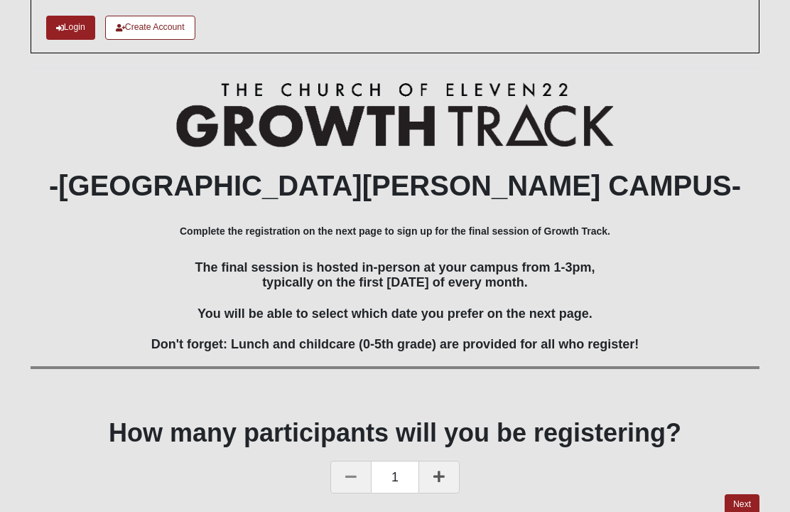
scroll to position [124, 0]
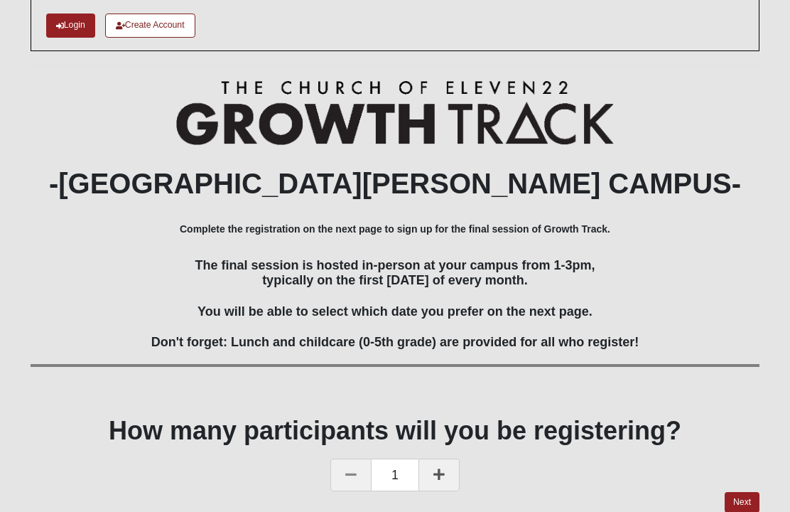
click at [438, 473] on icon at bounding box center [438, 474] width 11 height 13
click at [746, 494] on link "Next" at bounding box center [742, 502] width 35 height 21
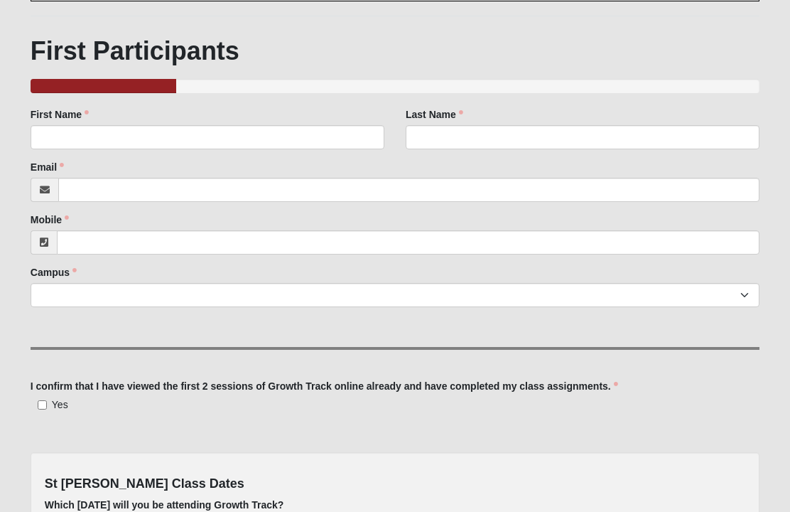
scroll to position [173, 0]
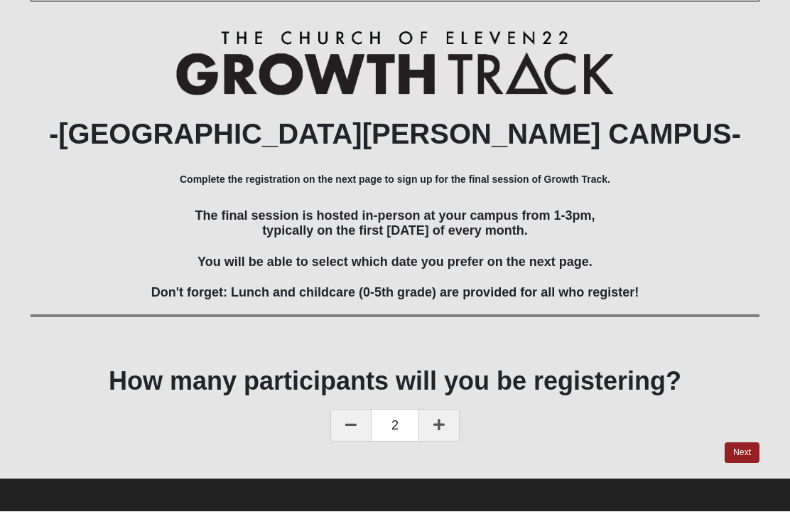
click at [349, 428] on link at bounding box center [350, 425] width 41 height 33
click at [748, 443] on link "Next" at bounding box center [742, 453] width 35 height 21
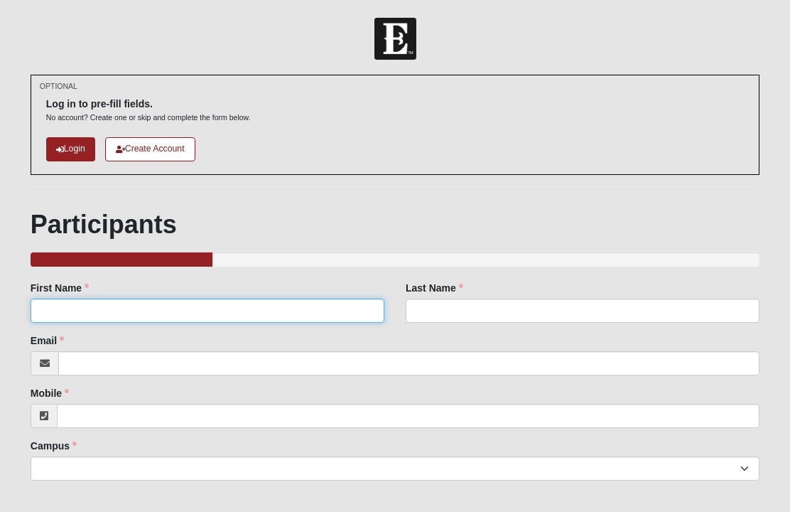
click at [215, 308] on input "First Name" at bounding box center [208, 310] width 354 height 24
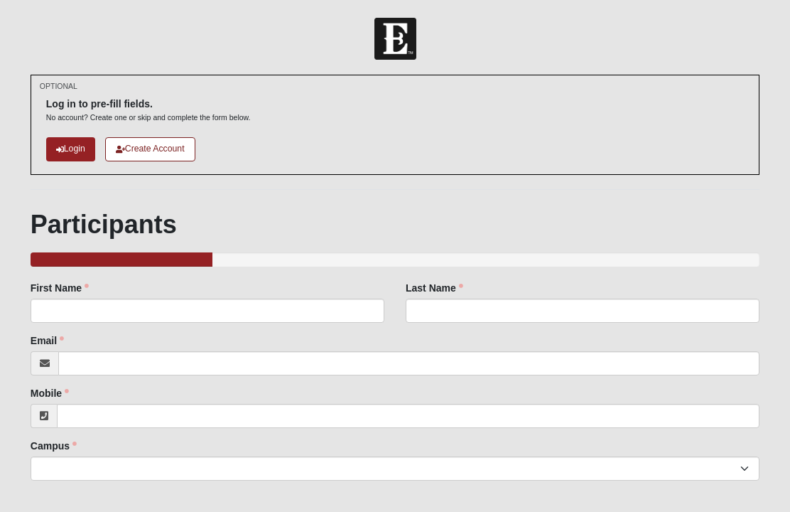
click at [73, 147] on link "Login" at bounding box center [70, 148] width 49 height 23
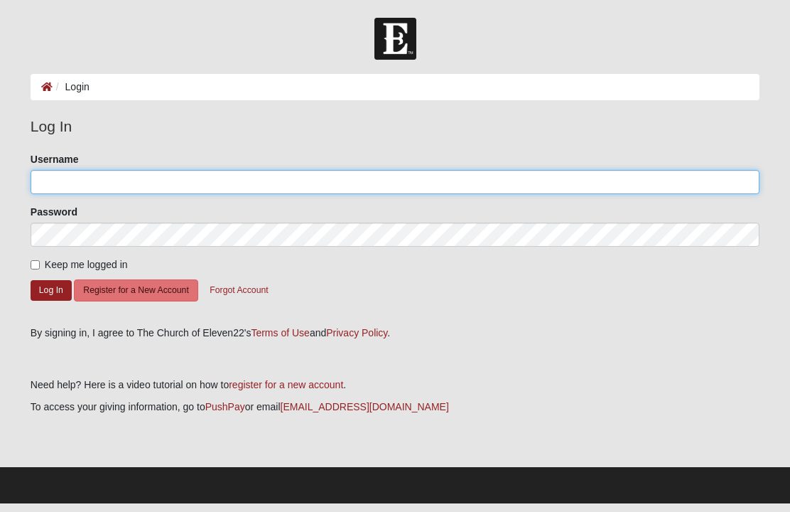
click at [221, 177] on input "Username" at bounding box center [395, 182] width 729 height 24
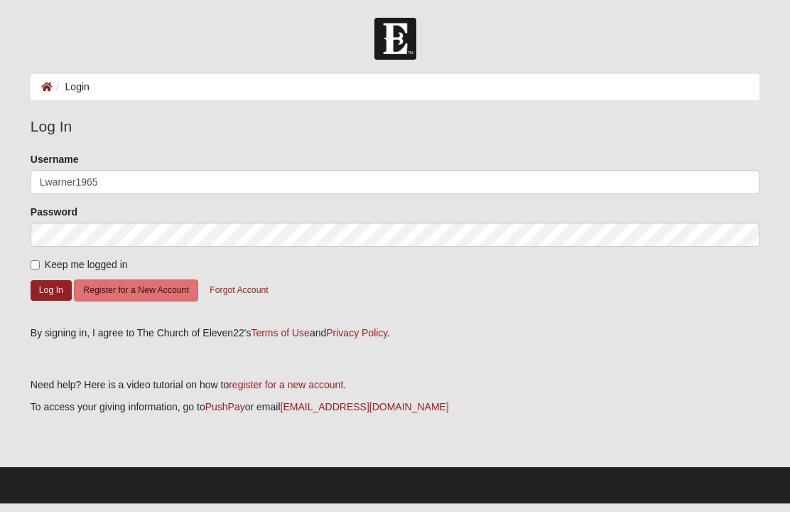
click at [57, 291] on button "Log In" at bounding box center [51, 290] width 41 height 21
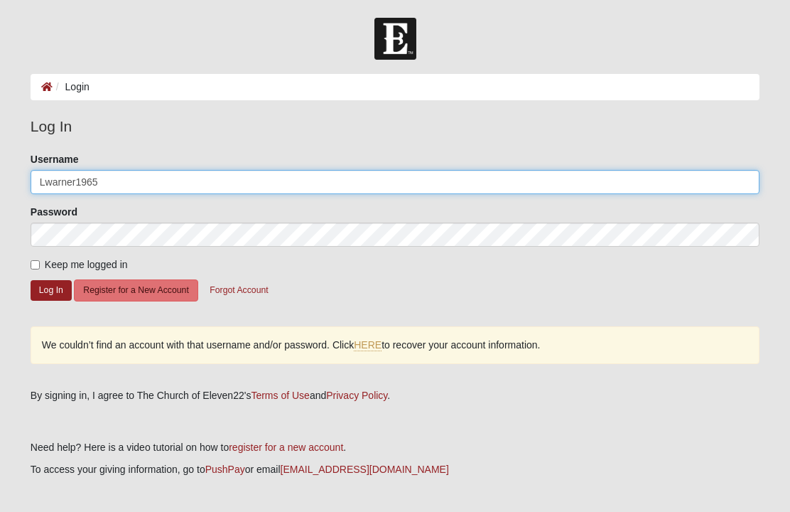
click at [165, 173] on input "Lwarner1965" at bounding box center [395, 182] width 729 height 24
click at [244, 170] on input "[EMAIL_ADDRESS]" at bounding box center [395, 182] width 729 height 24
click at [228, 182] on input "[EMAIL_ADDRESS]" at bounding box center [395, 182] width 729 height 24
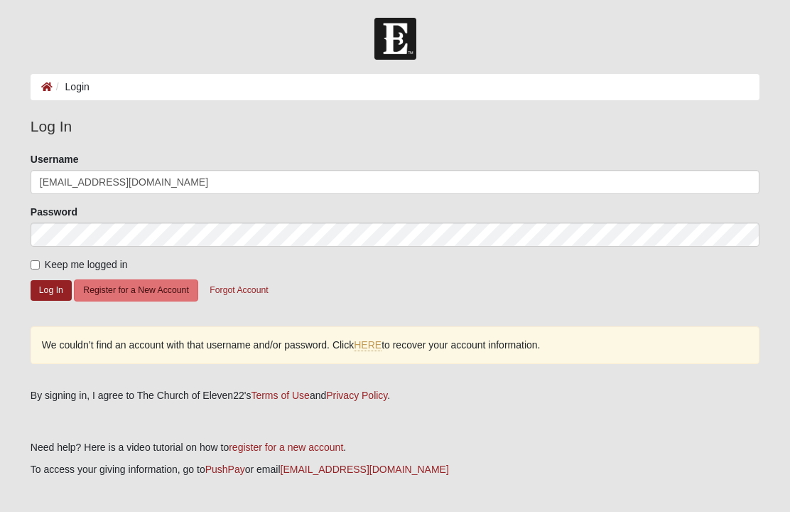
click at [42, 280] on button "Log In" at bounding box center [51, 290] width 41 height 21
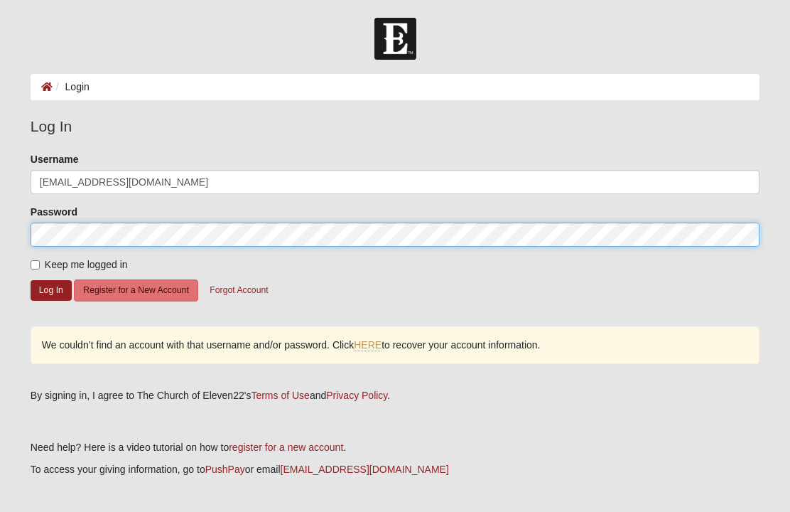
click at [50, 289] on button "Log In" at bounding box center [51, 290] width 41 height 21
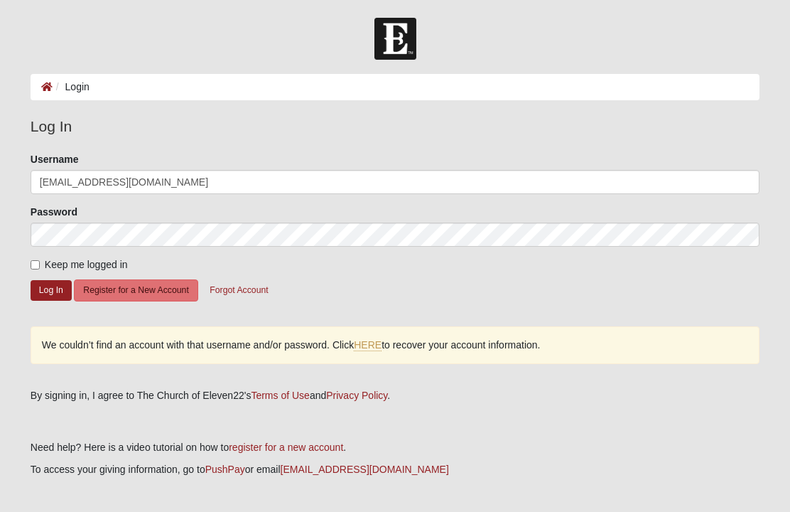
click at [130, 485] on p at bounding box center [395, 491] width 729 height 15
click at [52, 286] on button "Log In" at bounding box center [51, 290] width 41 height 21
click at [58, 281] on button "Log In" at bounding box center [51, 290] width 41 height 21
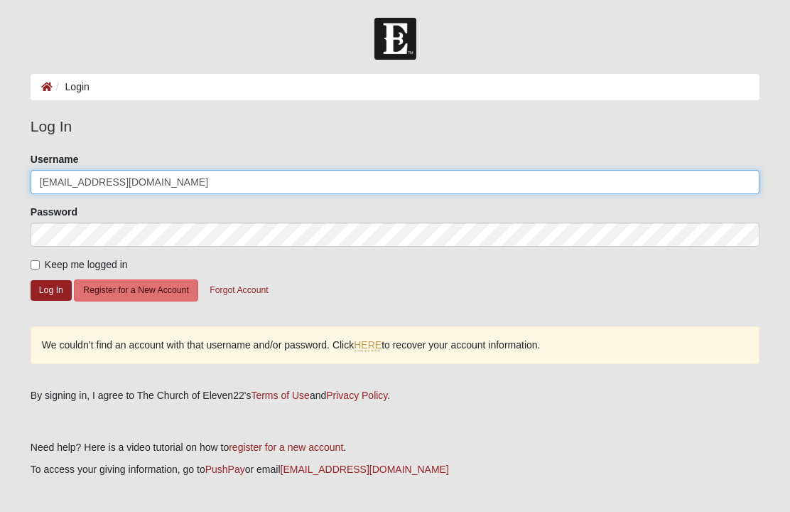
click at [208, 181] on input "[EMAIL_ADDRESS][DOMAIN_NAME]" at bounding box center [395, 182] width 729 height 24
click at [50, 289] on button "Log In" at bounding box center [51, 290] width 41 height 21
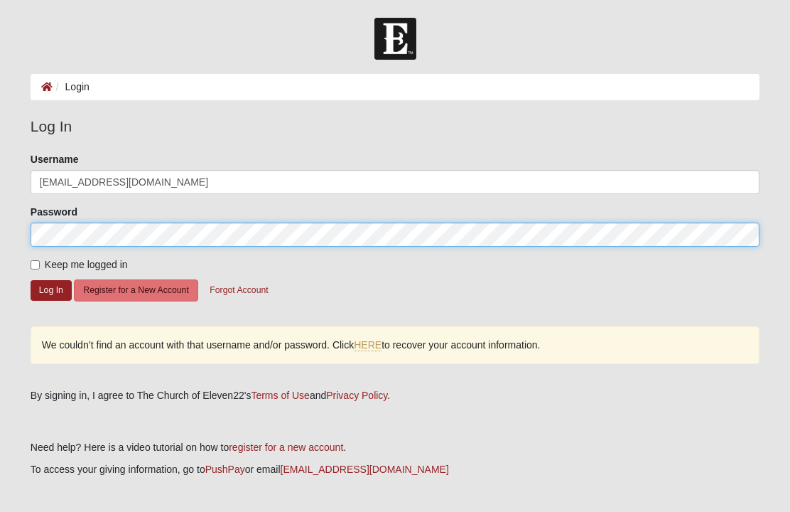
click at [50, 289] on button "Log In" at bounding box center [51, 290] width 41 height 21
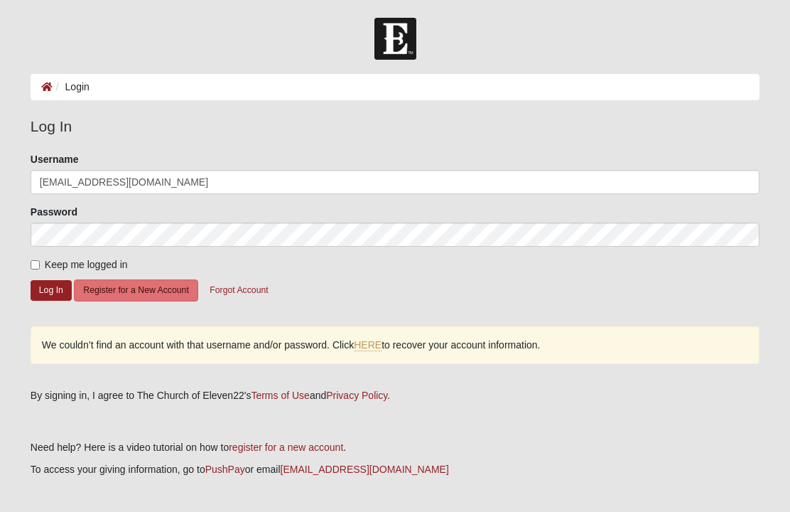
click at [55, 288] on button "Log In" at bounding box center [51, 290] width 41 height 21
click at [56, 291] on button "Log In" at bounding box center [51, 290] width 41 height 21
click at [53, 289] on button "Log In" at bounding box center [51, 290] width 41 height 21
click at [50, 292] on button "Log In" at bounding box center [51, 290] width 41 height 21
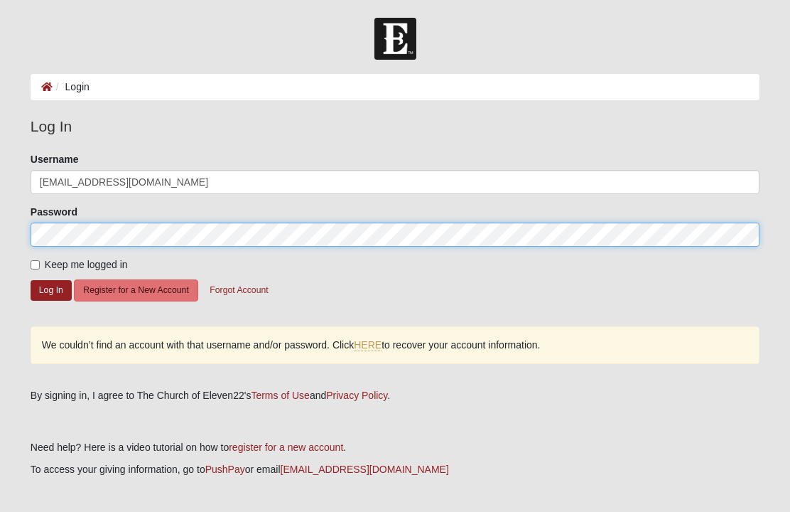
click at [50, 289] on button "Log In" at bounding box center [51, 290] width 41 height 21
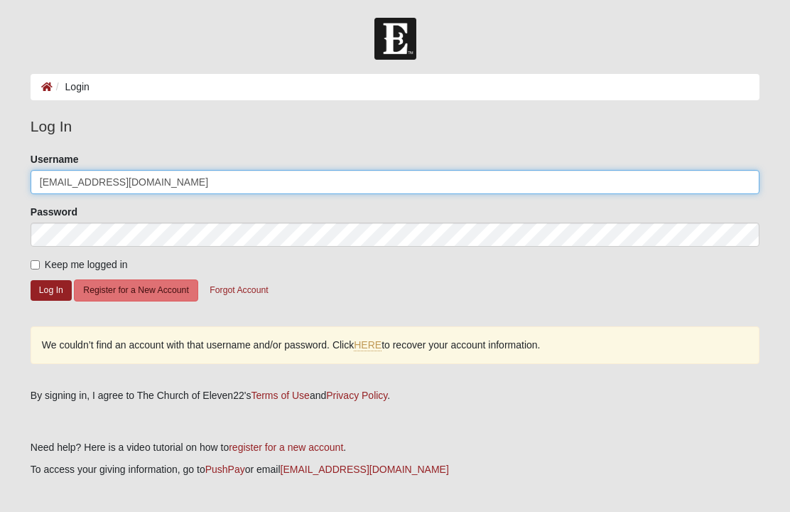
click at [174, 170] on input "[EMAIL_ADDRESS][DOMAIN_NAME]" at bounding box center [395, 182] width 729 height 24
click at [254, 176] on input "[EMAIL_ADDRESS][DOMAIN_NAME]" at bounding box center [395, 182] width 729 height 24
type input "lwarner1965"
click at [50, 289] on button "Log In" at bounding box center [51, 290] width 41 height 21
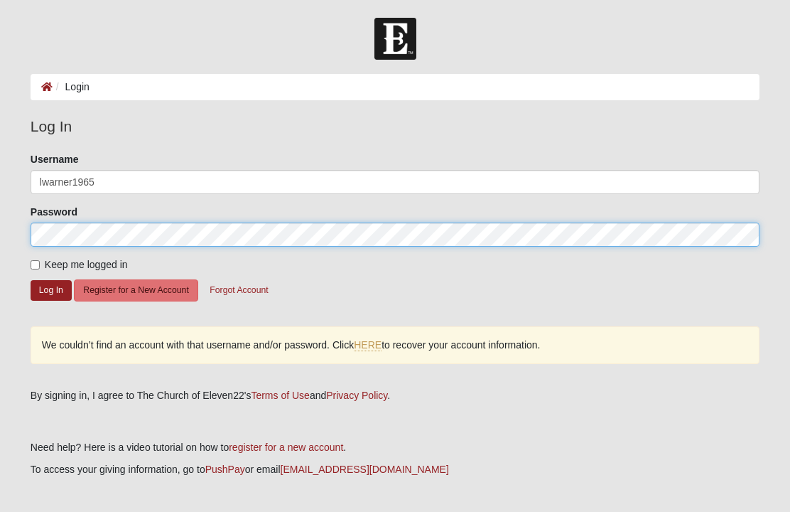
click at [50, 289] on button "Log In" at bounding box center [51, 290] width 41 height 21
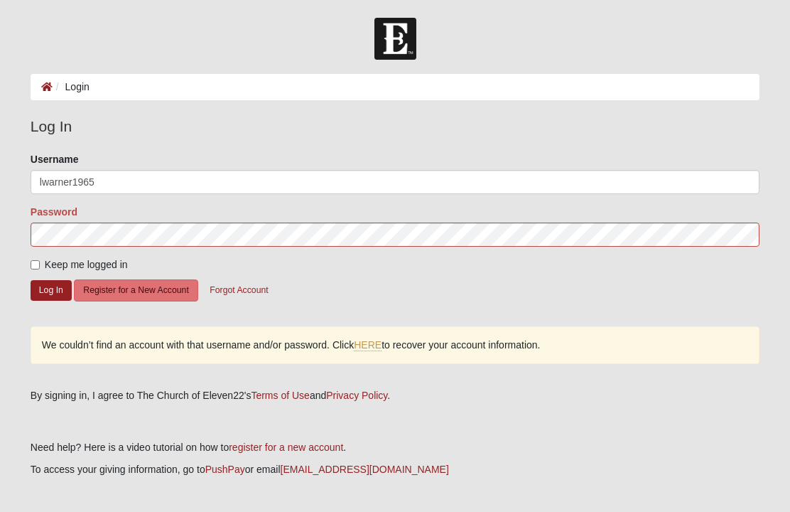
click at [374, 343] on link "HERE" at bounding box center [368, 345] width 28 height 12
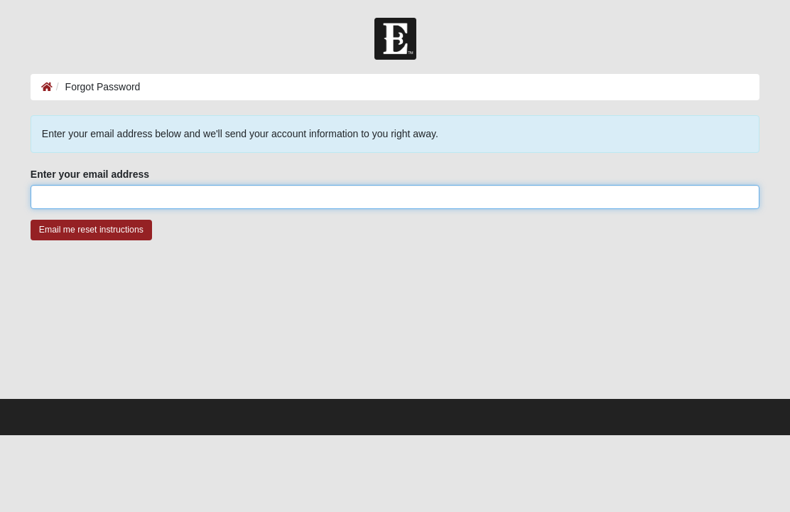
click at [168, 197] on input "Enter your email address" at bounding box center [395, 197] width 729 height 24
type input "were4jags@comcast.net"
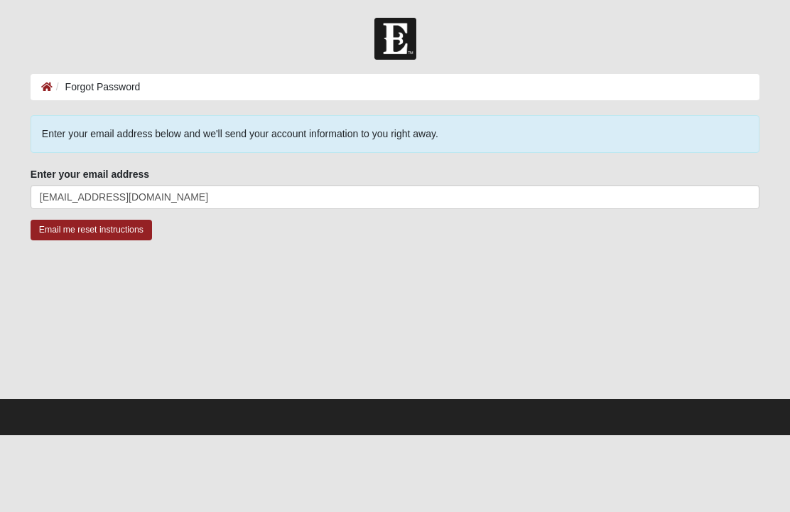
click at [116, 234] on input "Email me reset instructions" at bounding box center [92, 230] width 122 height 21
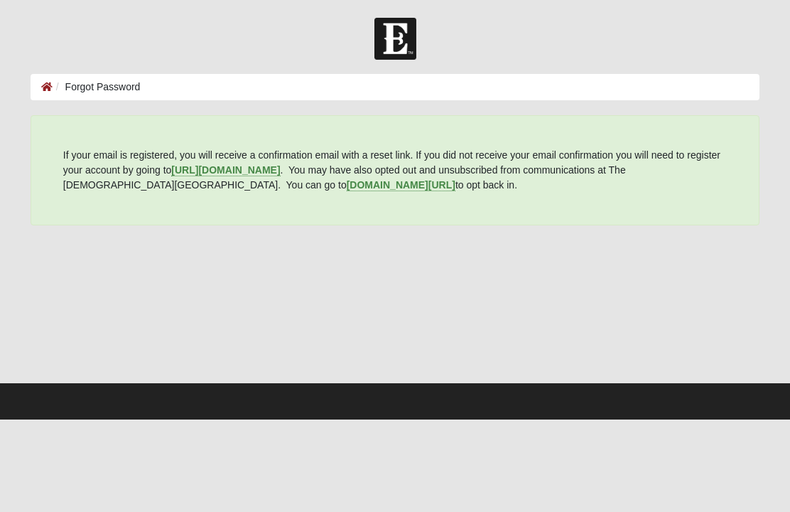
click at [556, 319] on div at bounding box center [395, 310] width 729 height 142
